Goal: Task Accomplishment & Management: Use online tool/utility

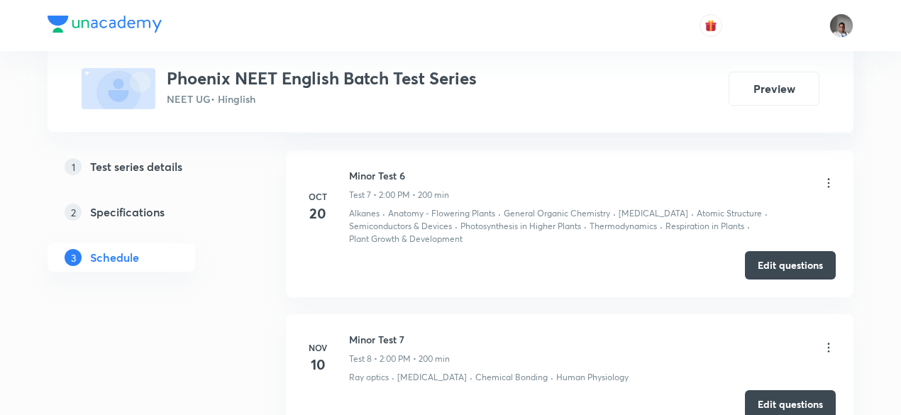
scroll to position [1766, 0]
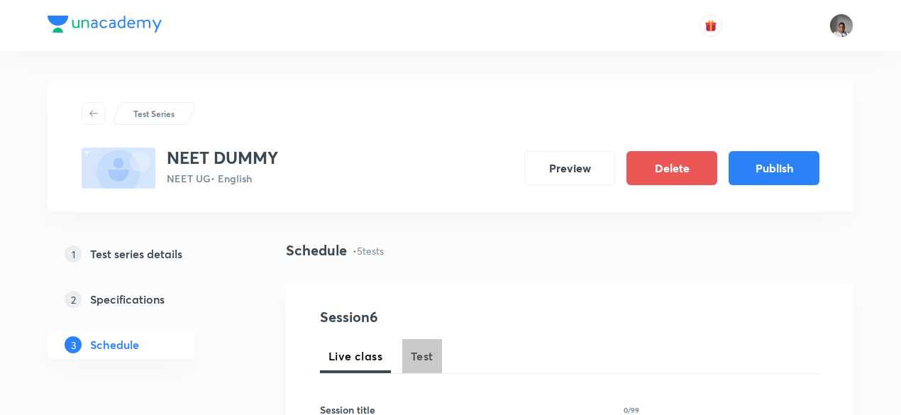
click at [426, 353] on span "Test" at bounding box center [422, 356] width 23 height 17
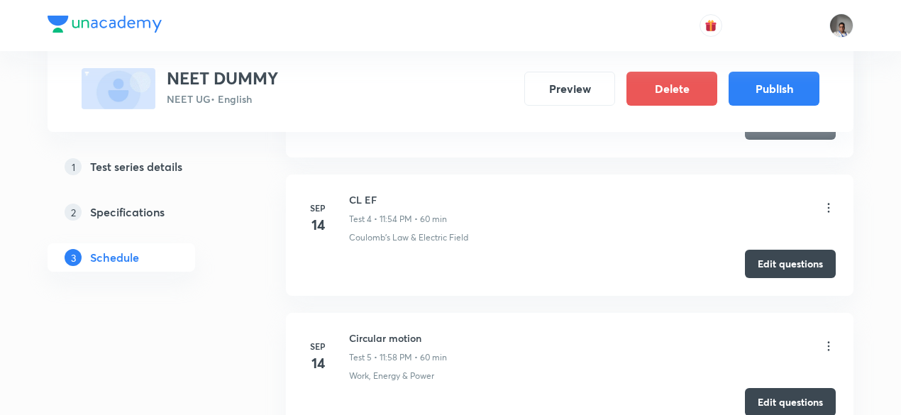
scroll to position [1317, 0]
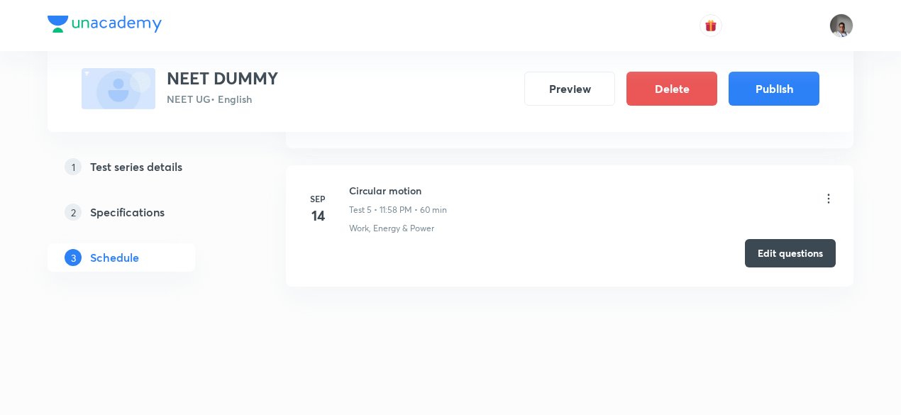
click at [787, 248] on button "Edit questions" at bounding box center [790, 253] width 91 height 28
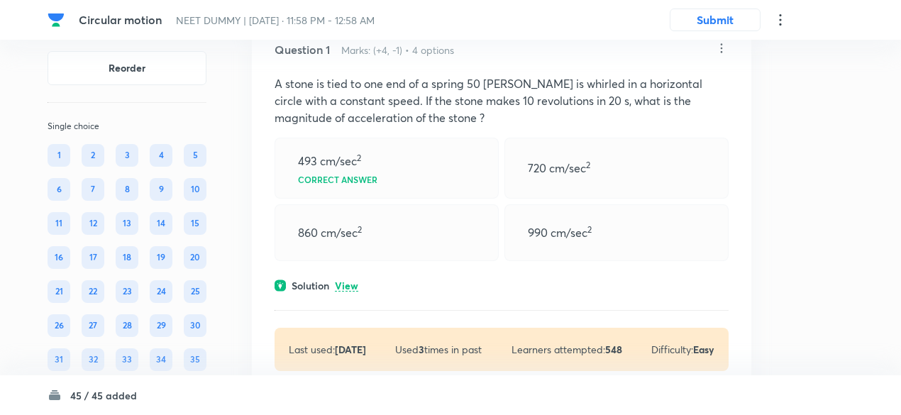
scroll to position [114, 0]
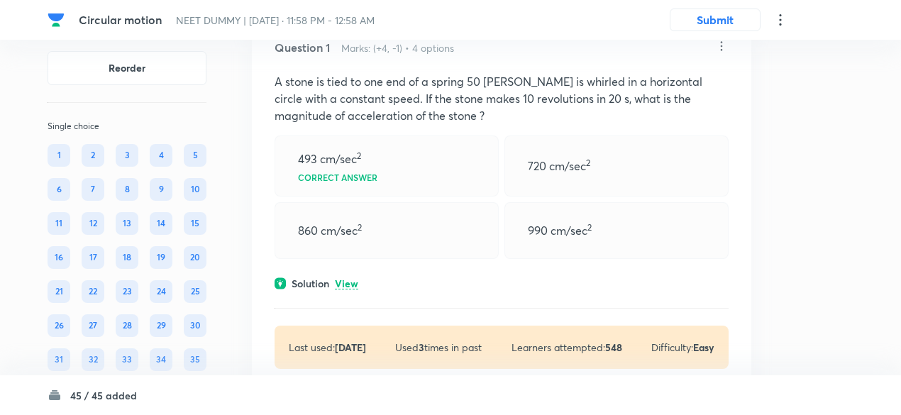
click at [350, 283] on p "View" at bounding box center [346, 284] width 23 height 11
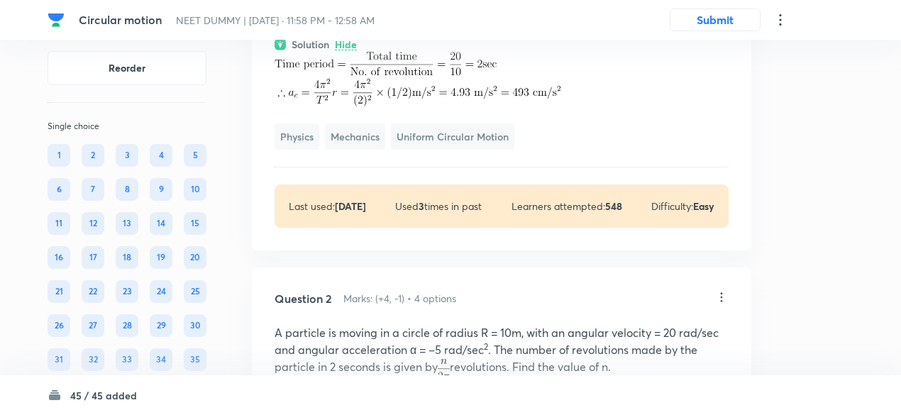
scroll to position [0, 0]
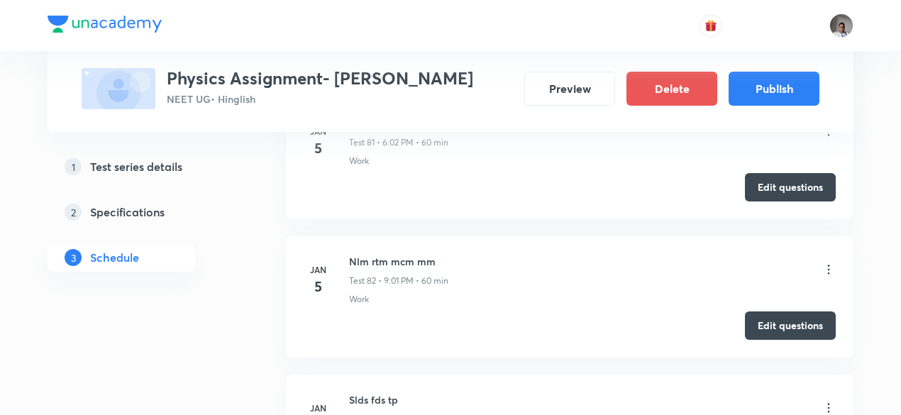
scroll to position [11463, 0]
